Goal: Transaction & Acquisition: Purchase product/service

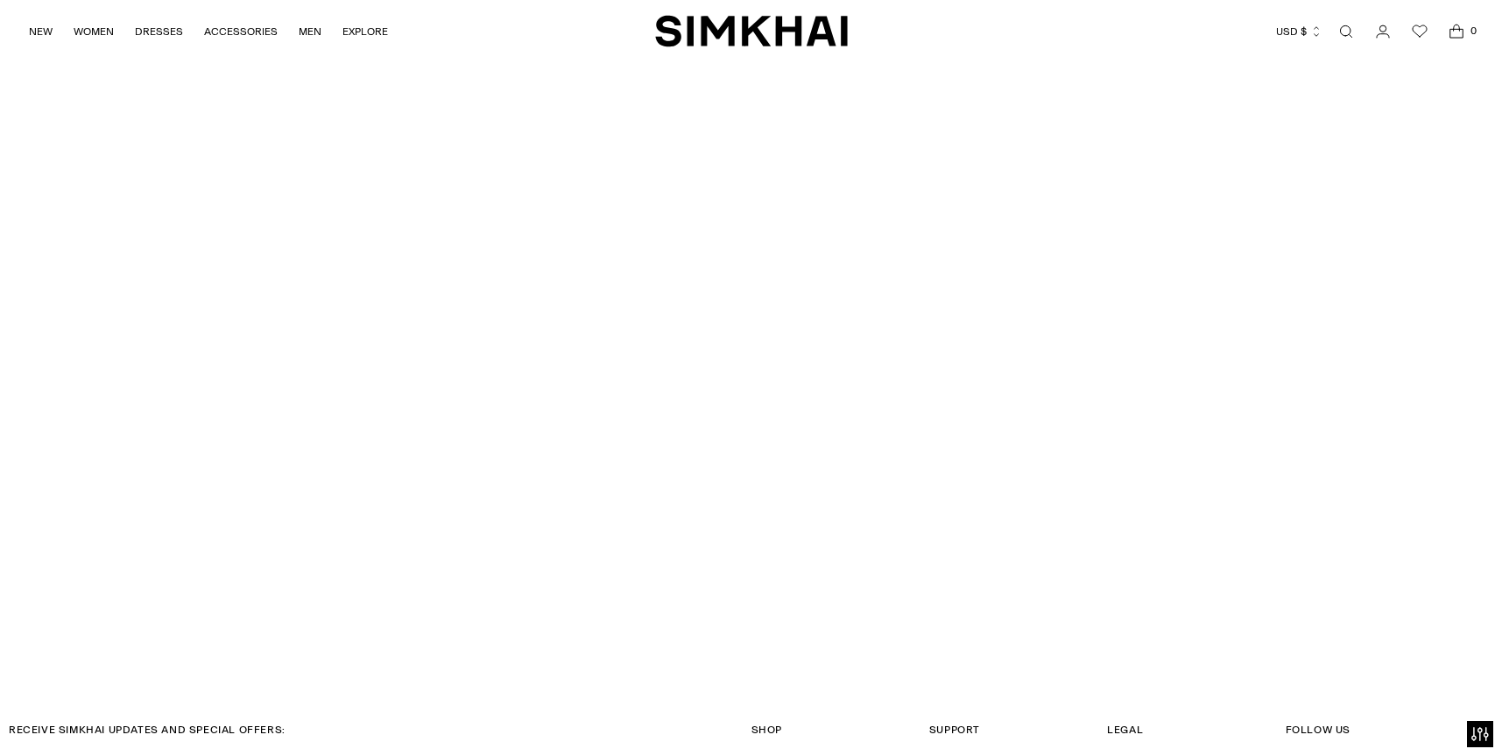
scroll to position [5432, 0]
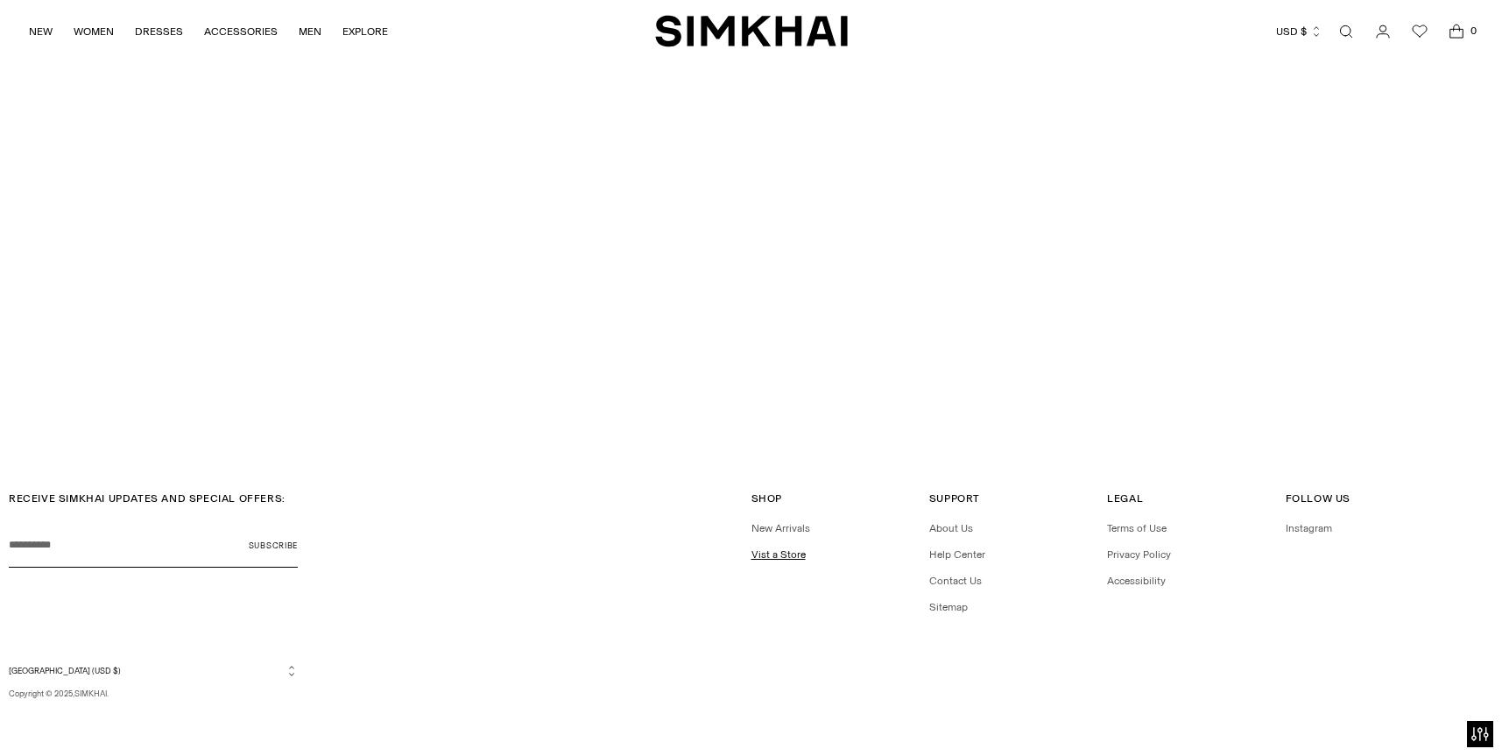
click at [783, 555] on link "Vist a Store" at bounding box center [778, 554] width 54 height 12
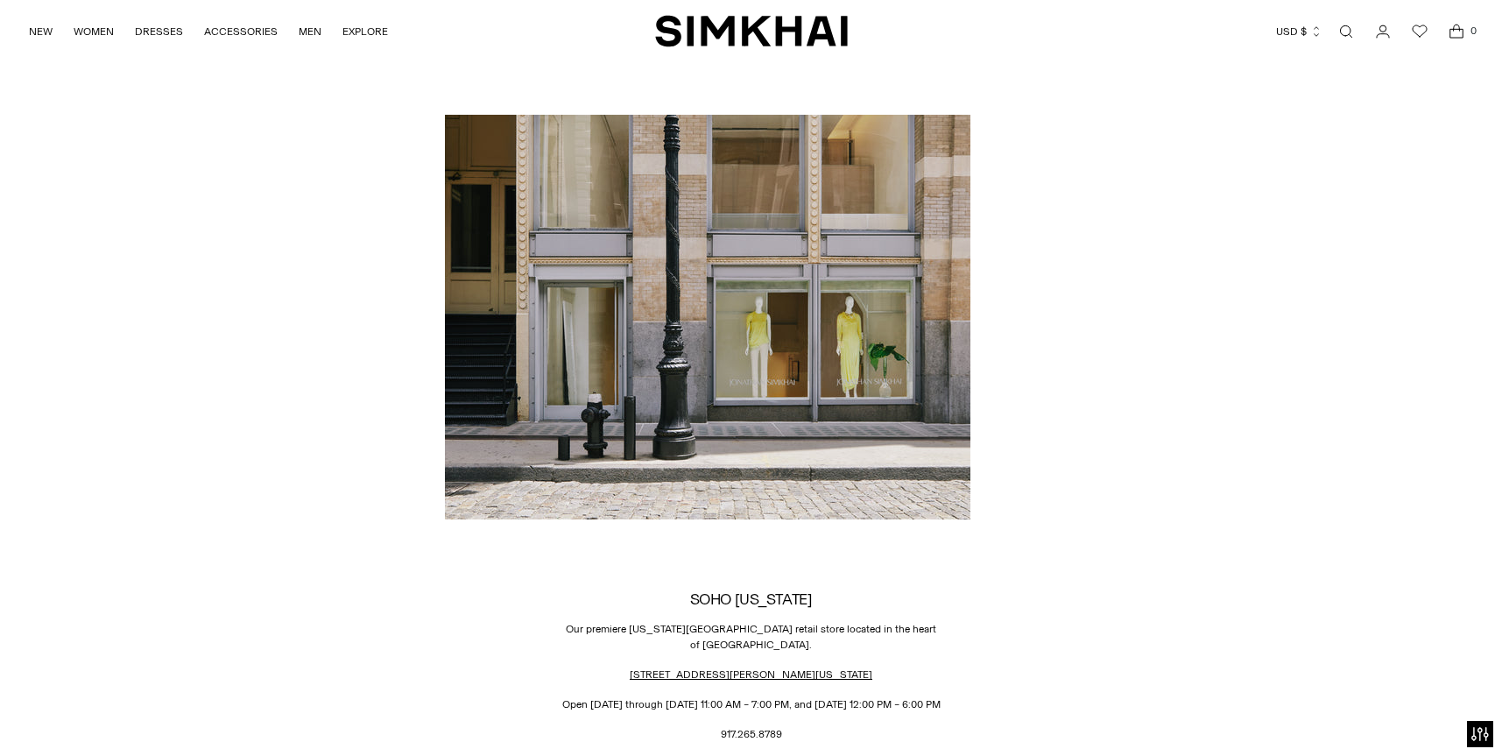
scroll to position [1206, 0]
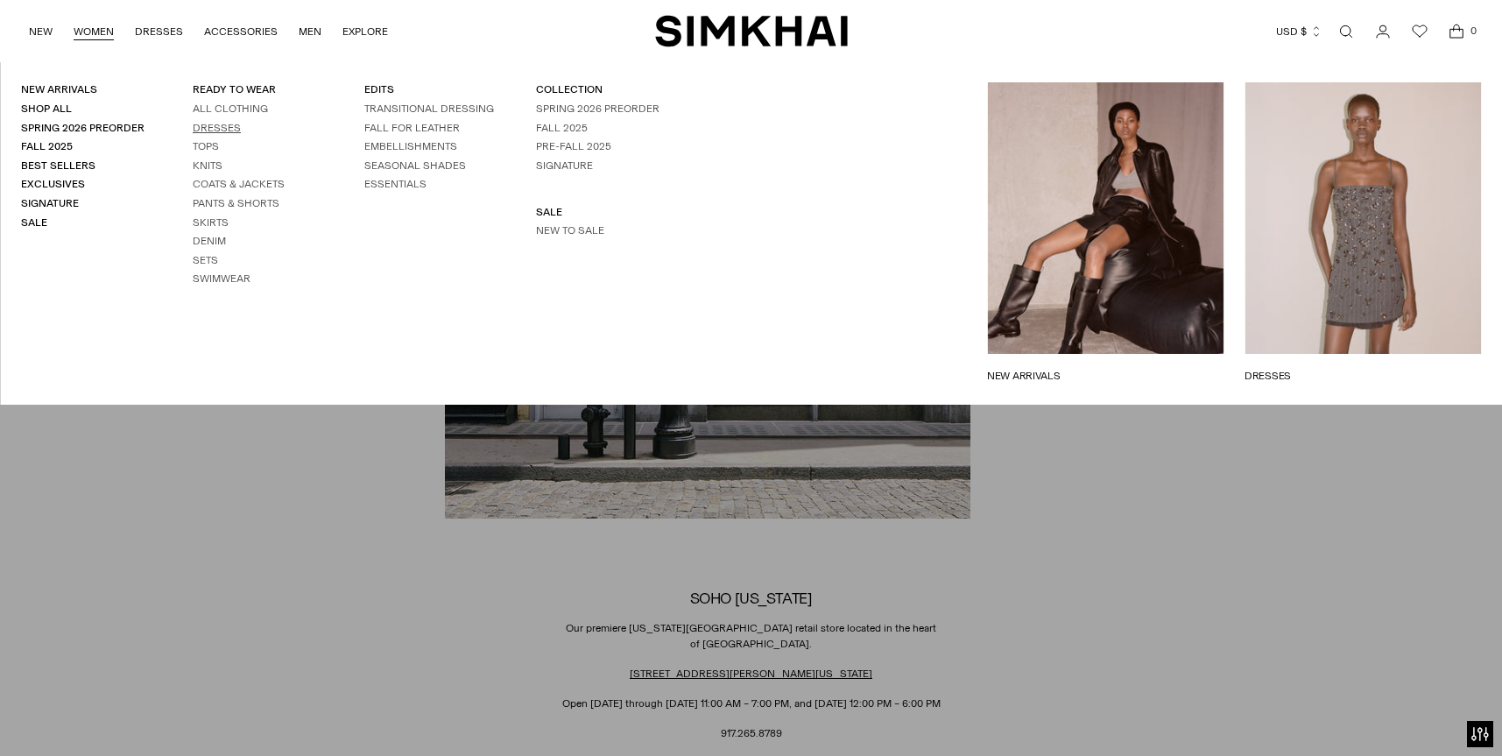
click at [213, 128] on link "Dresses" at bounding box center [217, 128] width 48 height 12
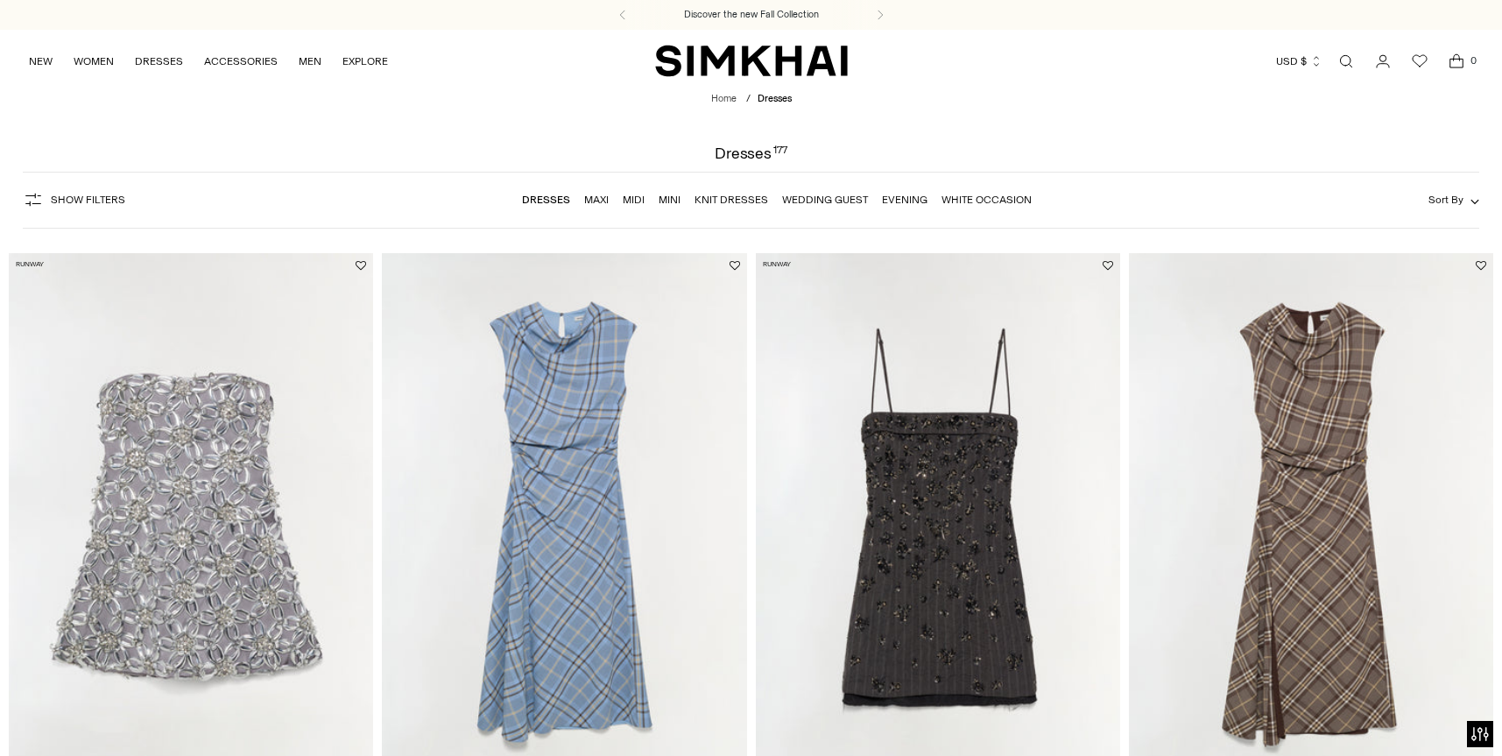
click at [67, 201] on span "Show Filters" at bounding box center [88, 200] width 74 height 12
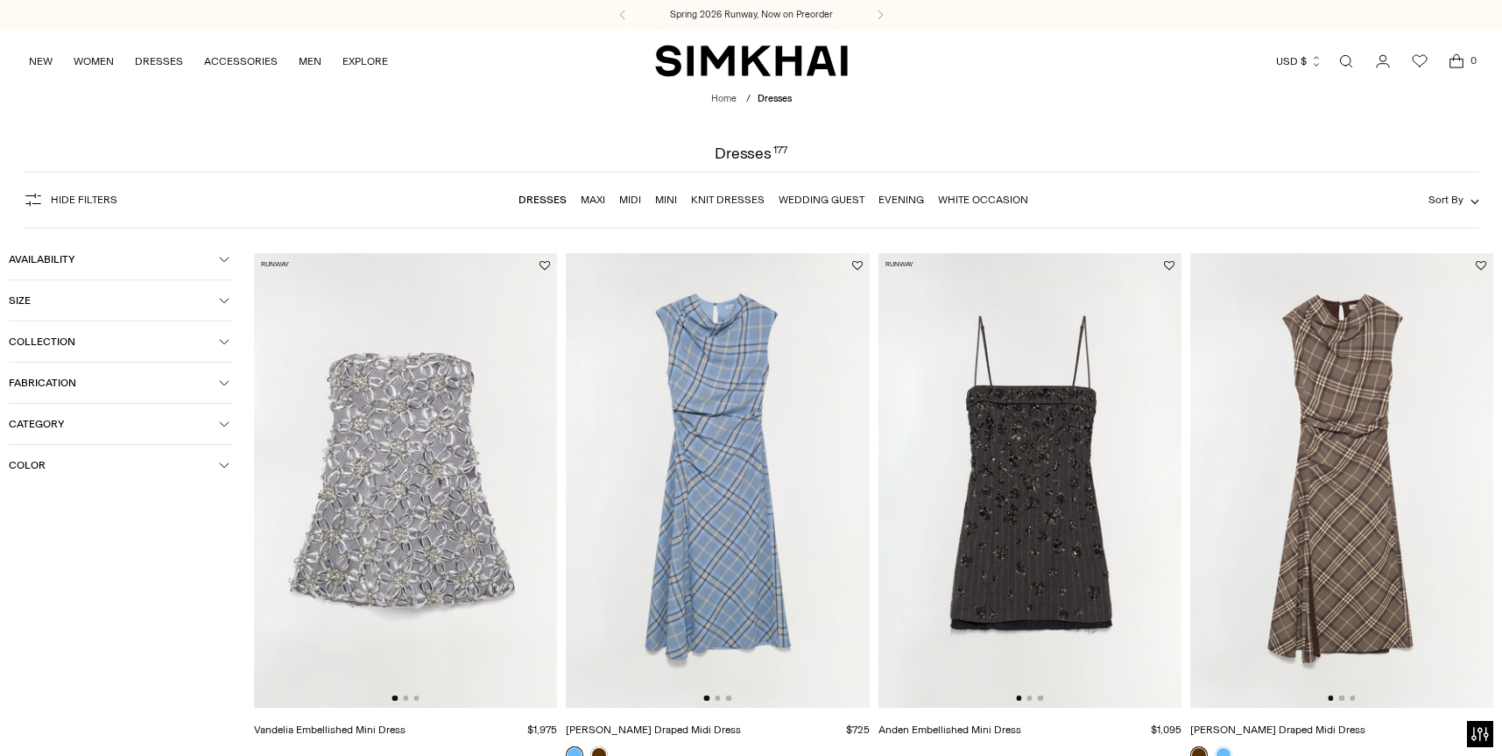
click at [47, 476] on button "Color" at bounding box center [120, 465] width 223 height 40
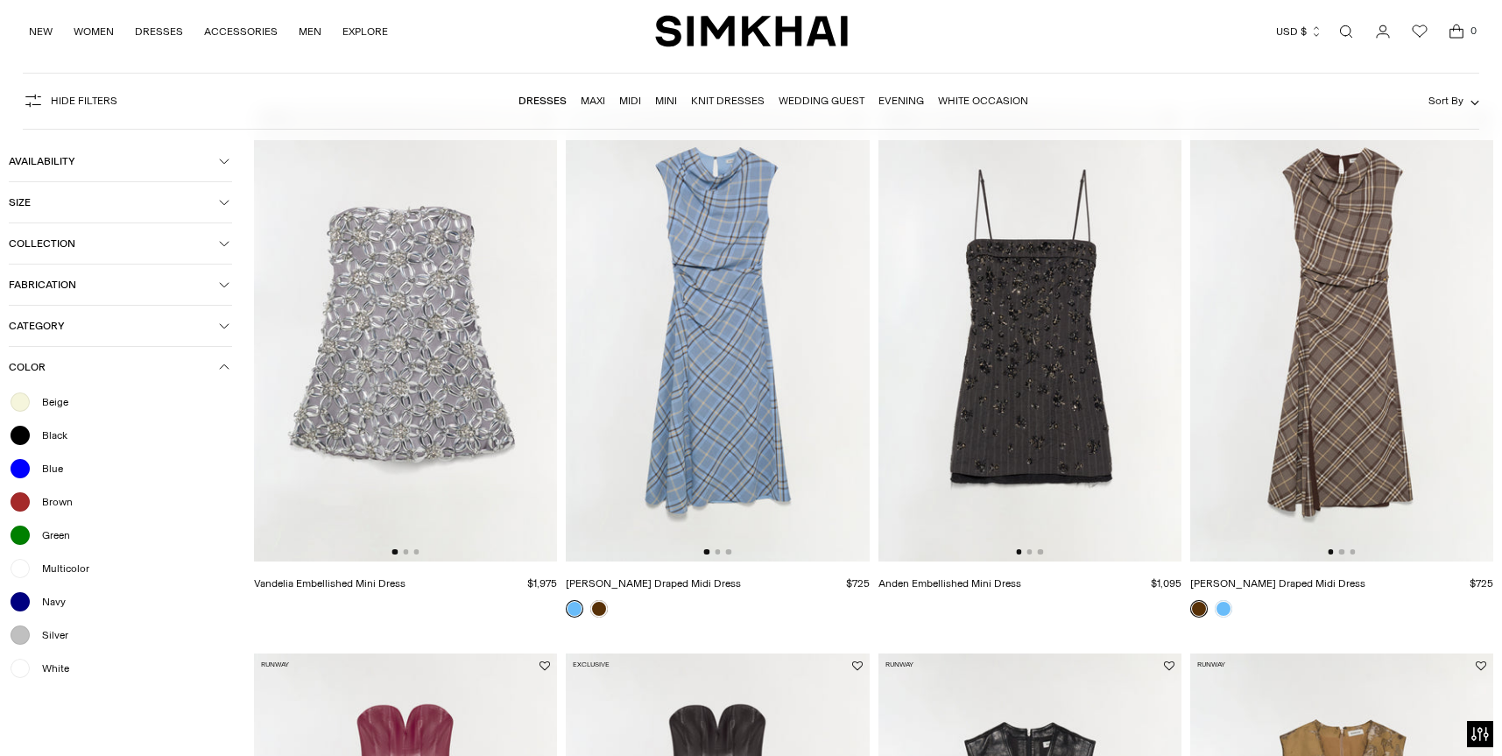
scroll to position [152, 0]
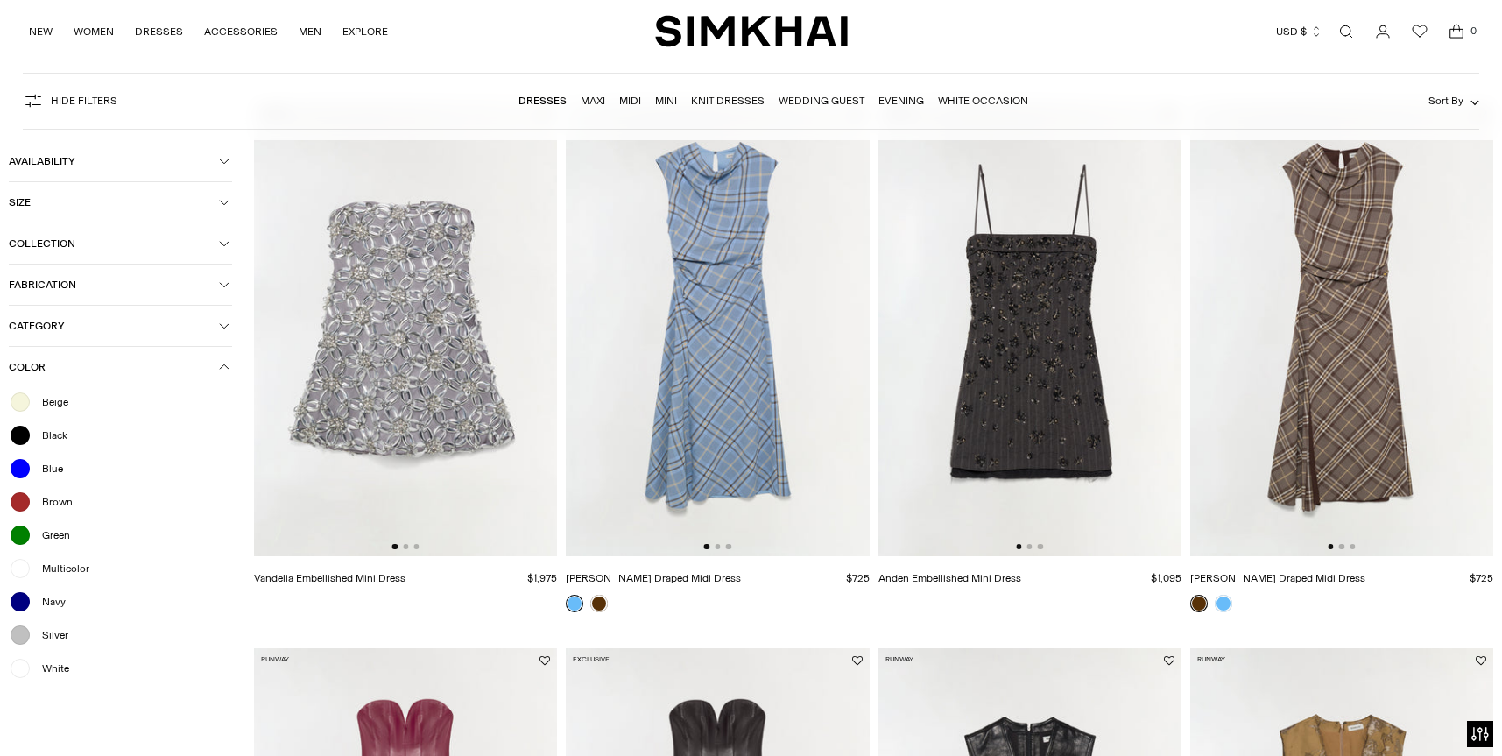
click at [21, 673] on div at bounding box center [20, 668] width 23 height 23
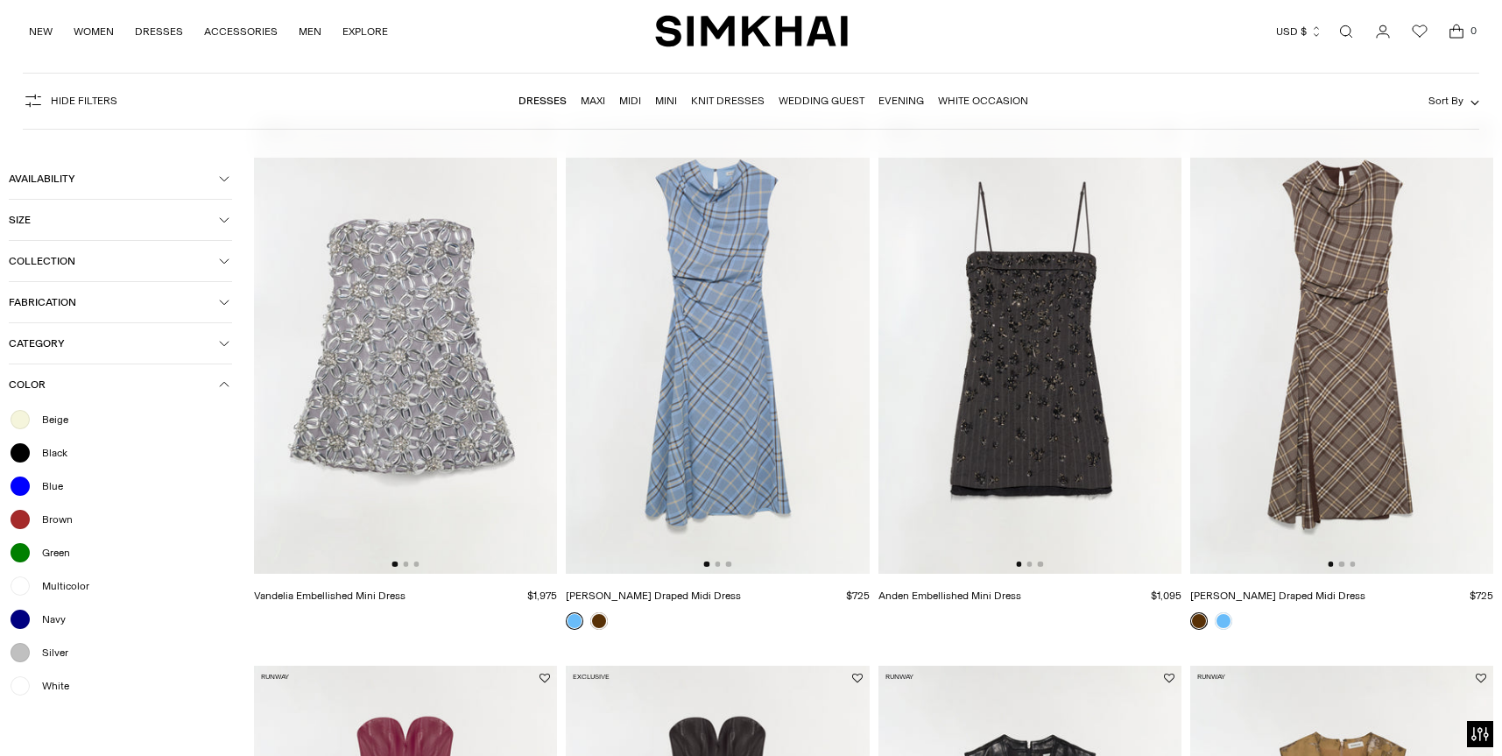
scroll to position [169, 0]
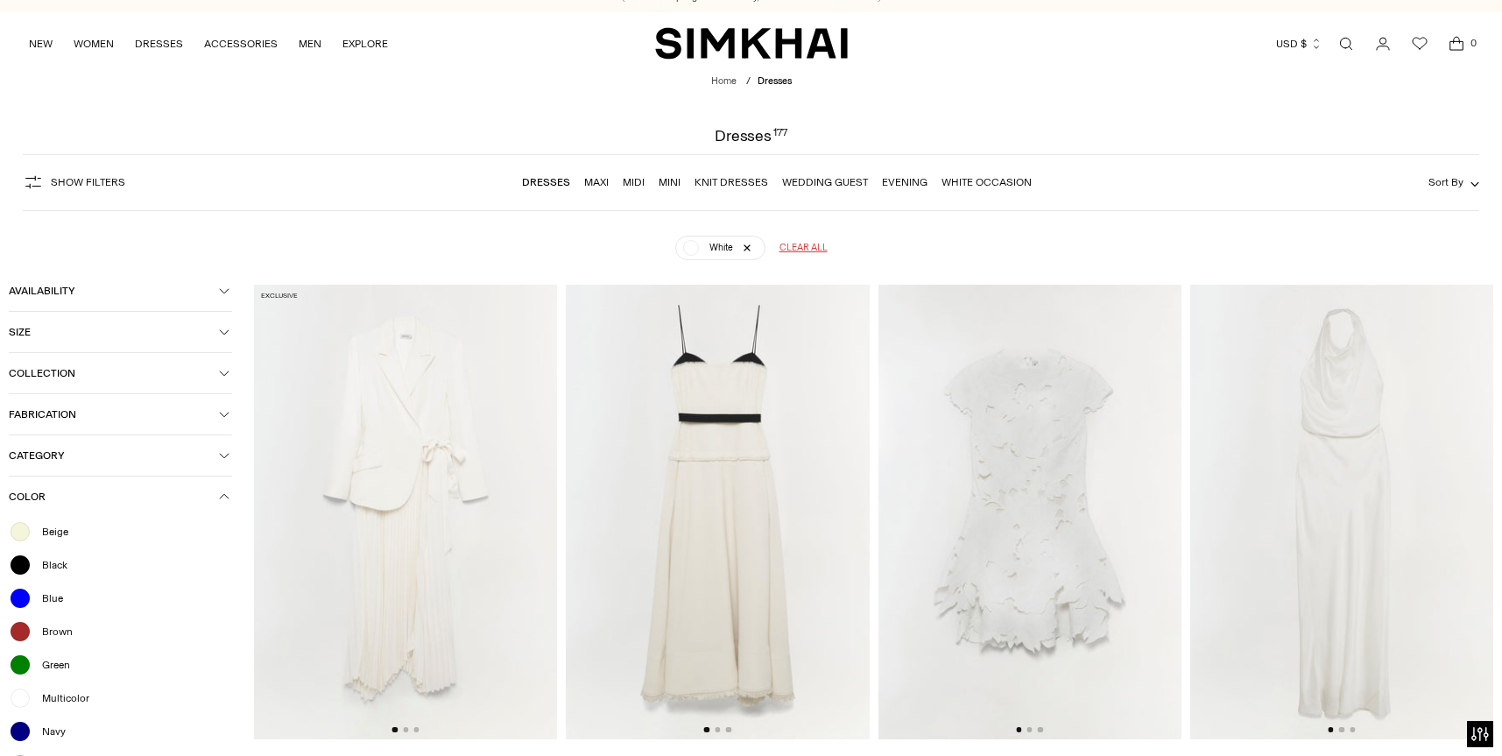
scroll to position [88, 0]
